Goal: Task Accomplishment & Management: Use online tool/utility

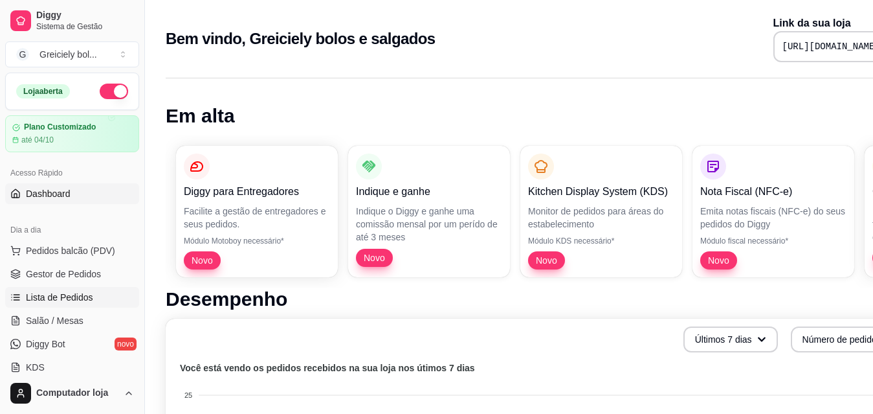
click at [52, 293] on span "Lista de Pedidos" at bounding box center [59, 297] width 67 height 13
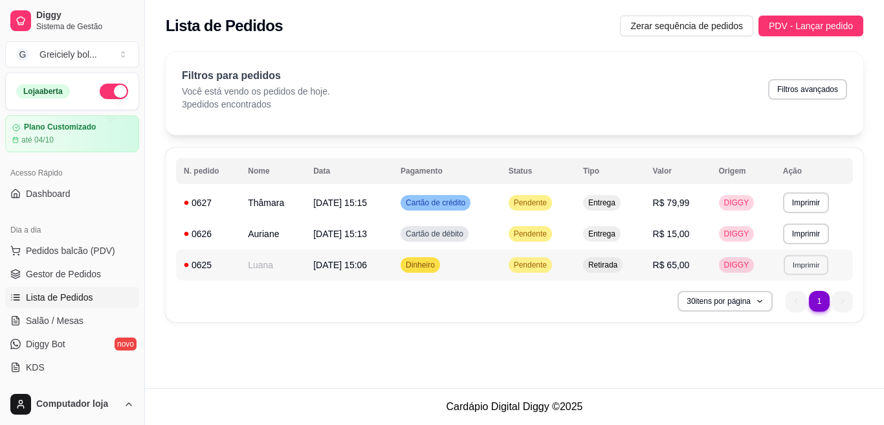
click at [815, 260] on button "Imprimir" at bounding box center [806, 264] width 45 height 20
click at [773, 306] on button "IMPRESSORA" at bounding box center [784, 310] width 94 height 21
click at [800, 270] on button "Imprimir" at bounding box center [806, 264] width 45 height 20
click at [777, 316] on button "IMPRESSORA" at bounding box center [784, 310] width 91 height 20
click at [796, 269] on button "Imprimir" at bounding box center [806, 264] width 46 height 21
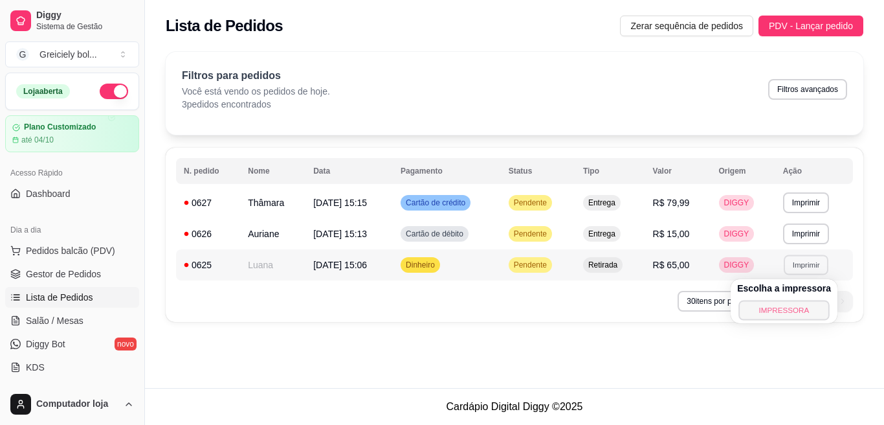
click at [776, 306] on button "IMPRESSORA" at bounding box center [784, 310] width 91 height 20
click at [801, 233] on button "Imprimir" at bounding box center [806, 233] width 45 height 20
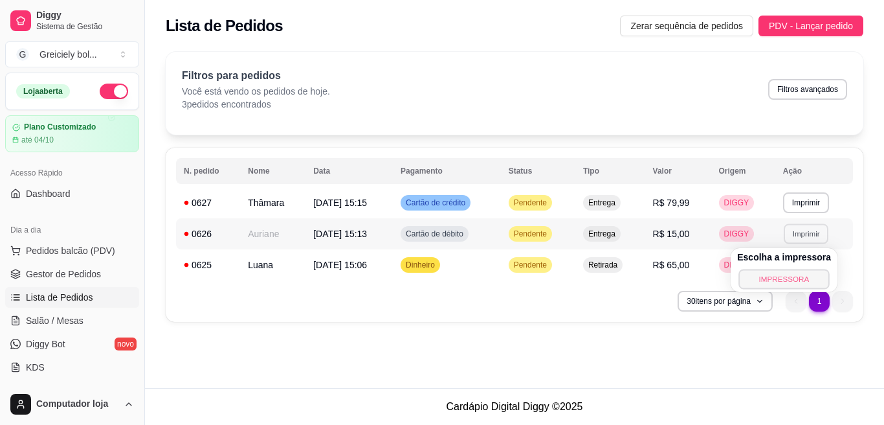
click at [782, 276] on button "IMPRESSORA" at bounding box center [784, 279] width 91 height 20
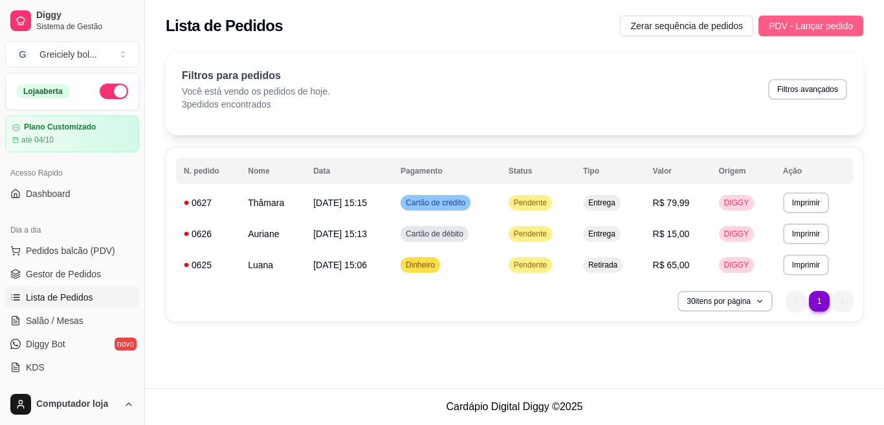
click at [834, 19] on span "PDV - Lançar pedido" at bounding box center [811, 26] width 84 height 14
